Goal: Task Accomplishment & Management: Manage account settings

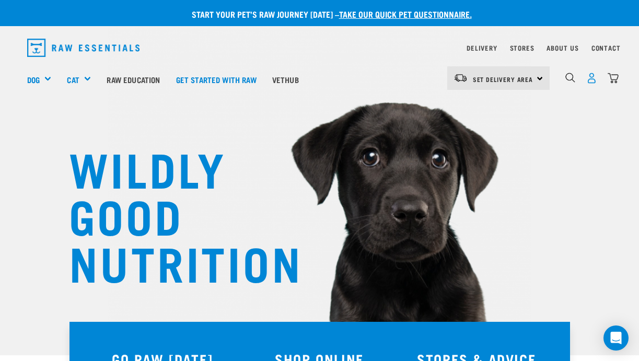
click at [591, 78] on img "dropdown navigation" at bounding box center [592, 78] width 11 height 11
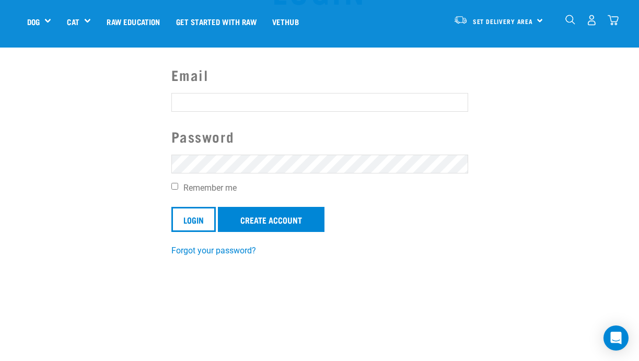
scroll to position [76, 0]
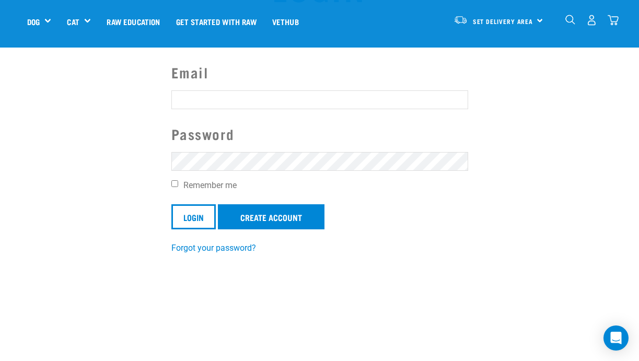
type input "[EMAIL_ADDRESS][DOMAIN_NAME]"
click at [175, 184] on input "Remember me" at bounding box center [174, 183] width 7 height 7
checkbox input "true"
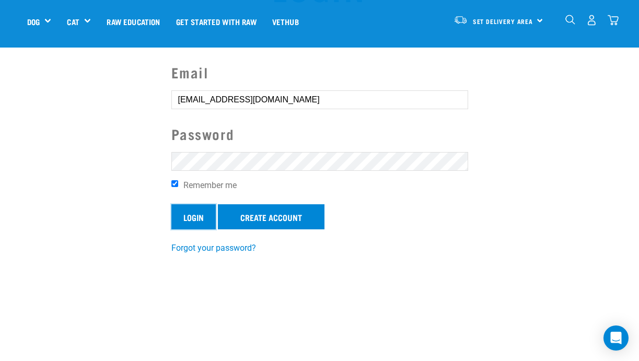
click at [187, 218] on input "Login" at bounding box center [193, 216] width 44 height 25
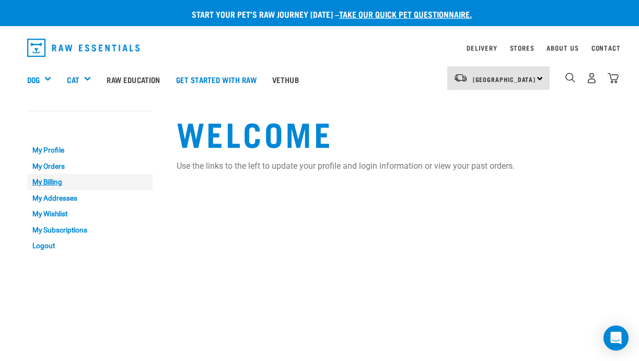
click at [47, 184] on link "My Billing" at bounding box center [89, 182] width 125 height 16
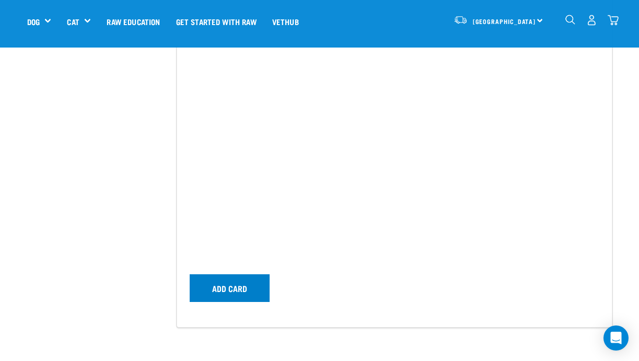
scroll to position [389, 0]
click at [244, 294] on button "Add card" at bounding box center [230, 287] width 80 height 27
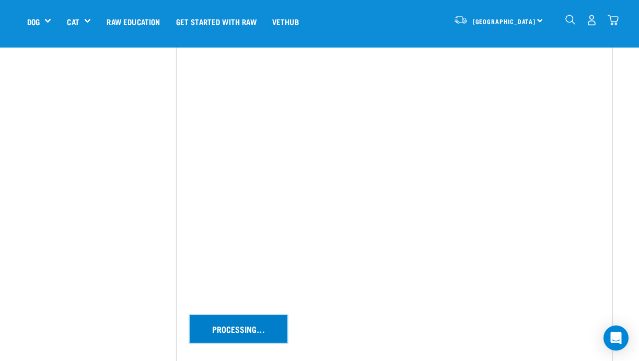
scroll to position [329, 0]
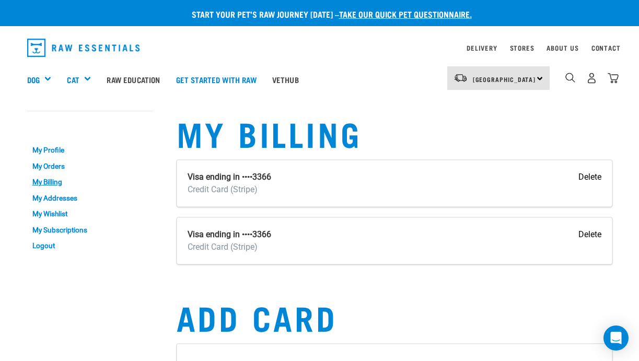
click at [602, 175] on div "Visa ending in ••••3366 Credit Card (Stripe) [GEOGRAPHIC_DATA]" at bounding box center [395, 183] width 436 height 47
click at [589, 177] on input "Delete" at bounding box center [590, 177] width 23 height 13
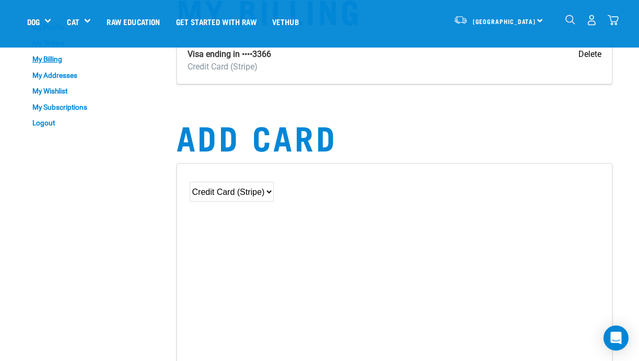
scroll to position [53, 0]
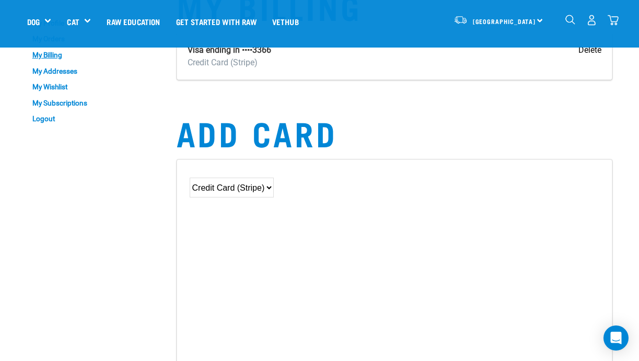
click at [272, 189] on select "Credit Card (Stripe)" at bounding box center [232, 188] width 84 height 20
click at [190, 178] on select "Credit Card (Stripe)" at bounding box center [232, 188] width 84 height 20
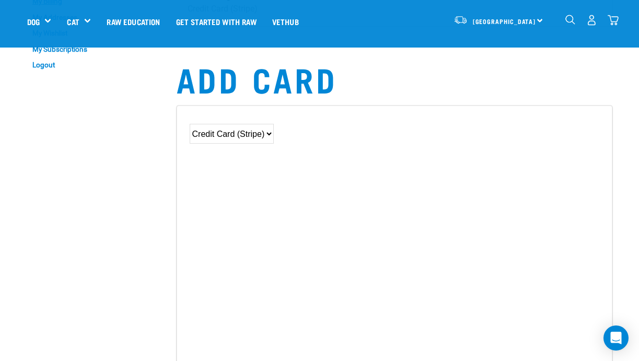
scroll to position [0, 0]
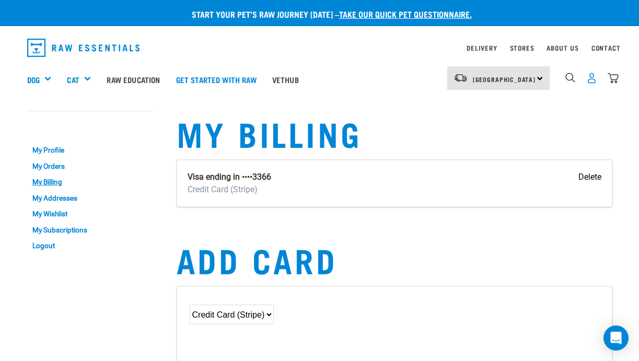
click at [592, 80] on img "dropdown navigation" at bounding box center [592, 78] width 11 height 11
click at [68, 168] on link "My Orders" at bounding box center [89, 166] width 125 height 16
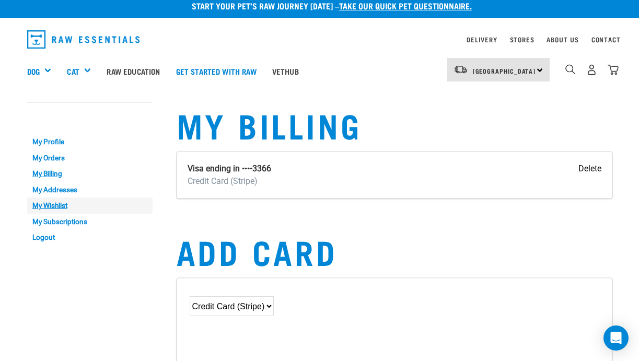
scroll to position [9, 0]
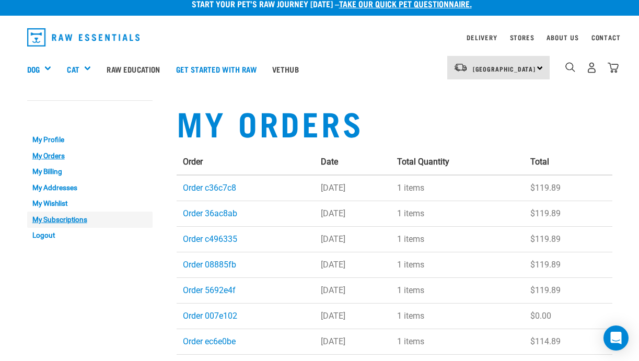
scroll to position [12, 0]
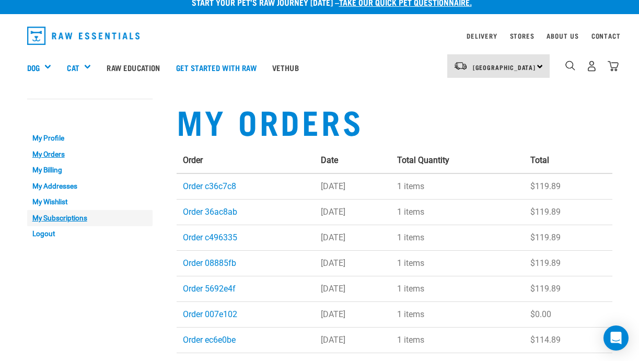
click at [84, 222] on link "My Subscriptions" at bounding box center [89, 218] width 125 height 16
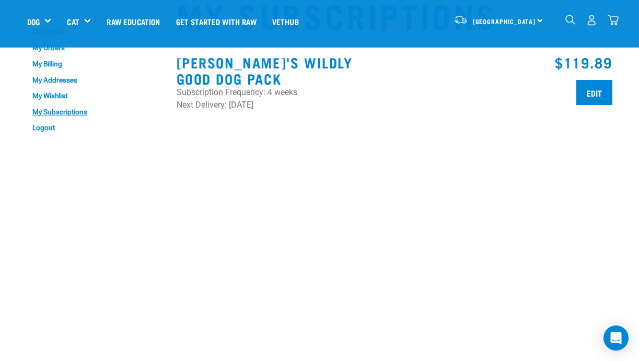
scroll to position [42, 0]
